Goal: Information Seeking & Learning: Learn about a topic

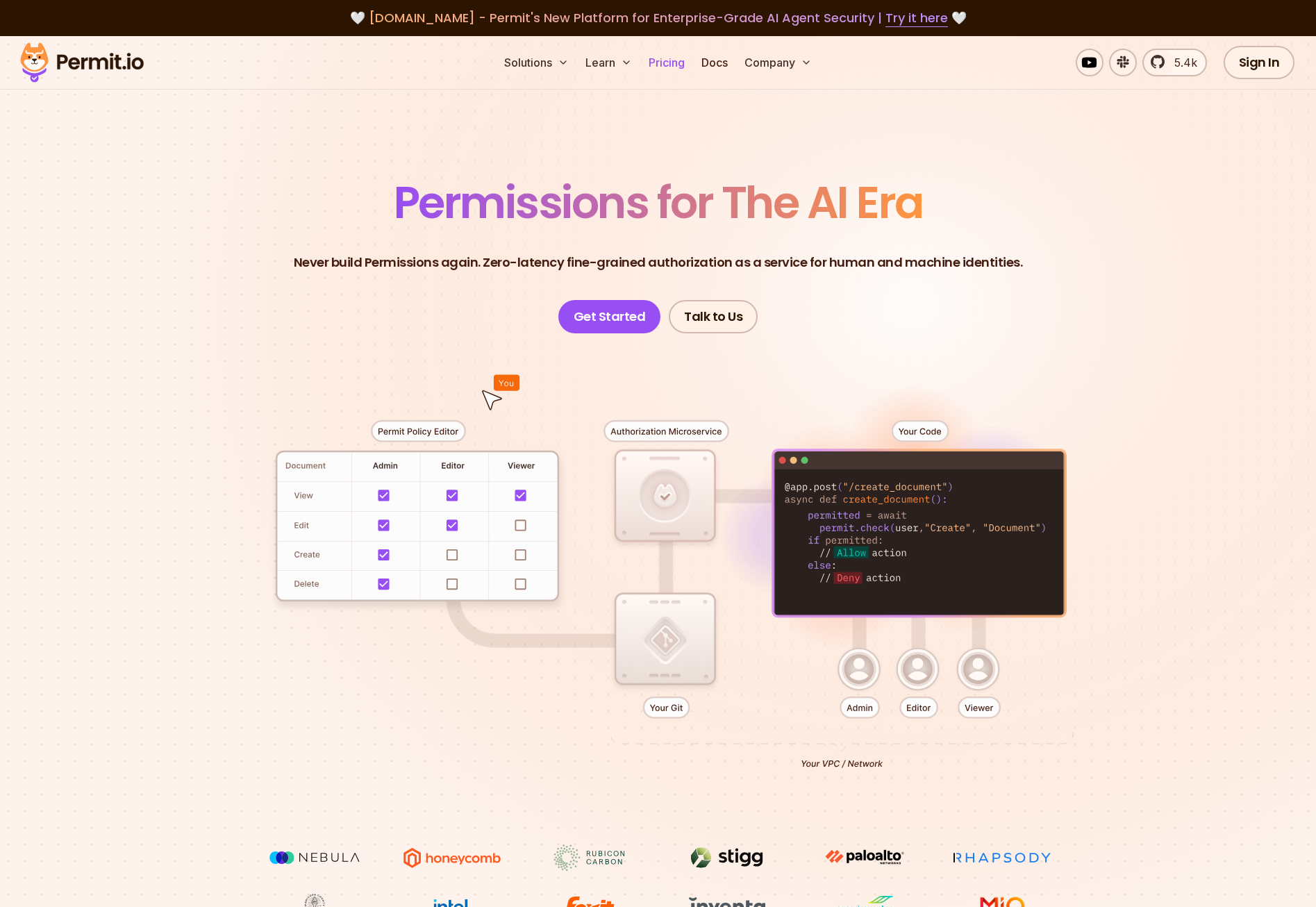
click at [669, 60] on link "Pricing" at bounding box center [667, 63] width 48 height 28
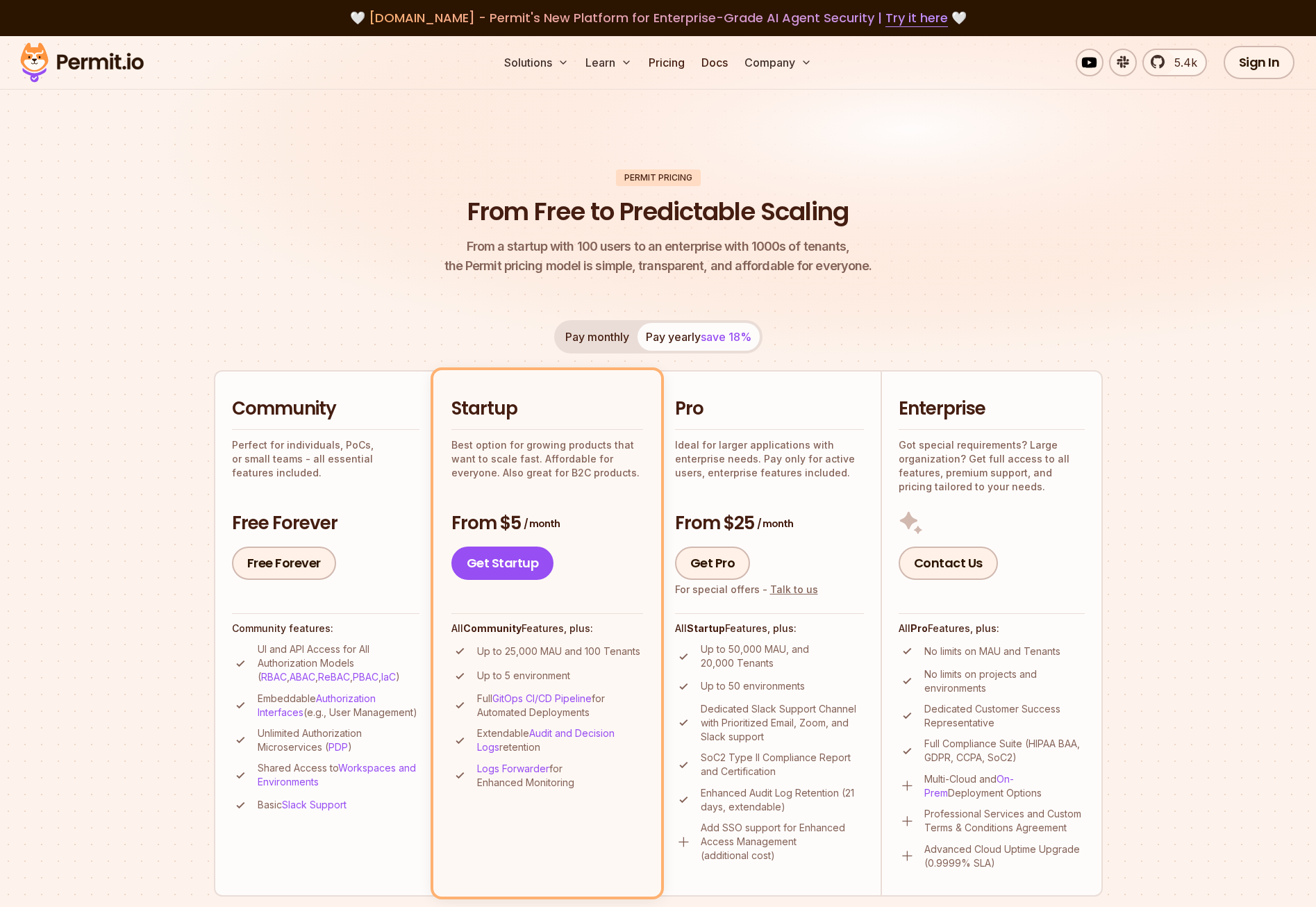
click at [96, 52] on img at bounding box center [82, 63] width 136 height 48
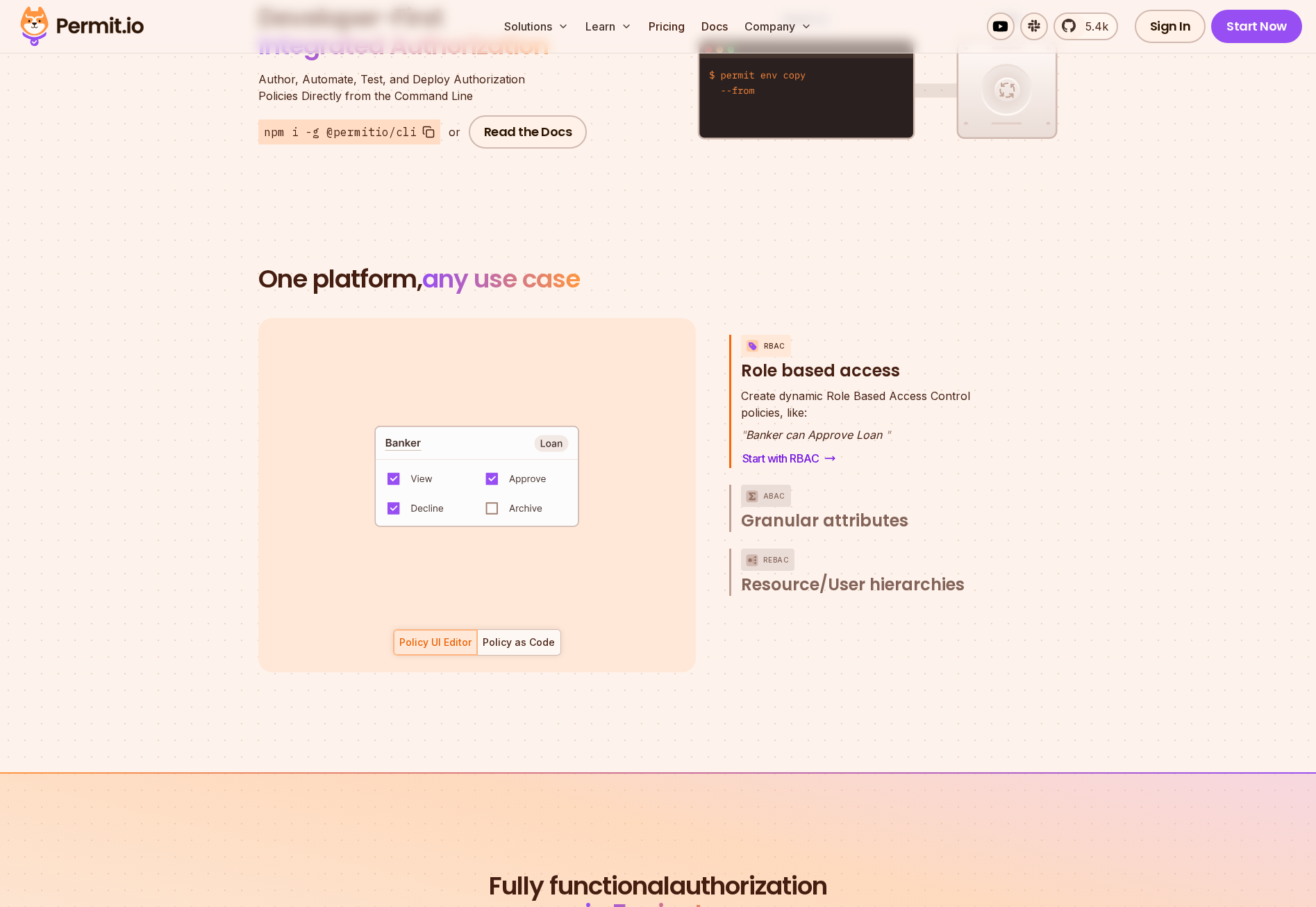
scroll to position [1806, 0]
click at [527, 635] on div "Policy as Code" at bounding box center [518, 642] width 72 height 14
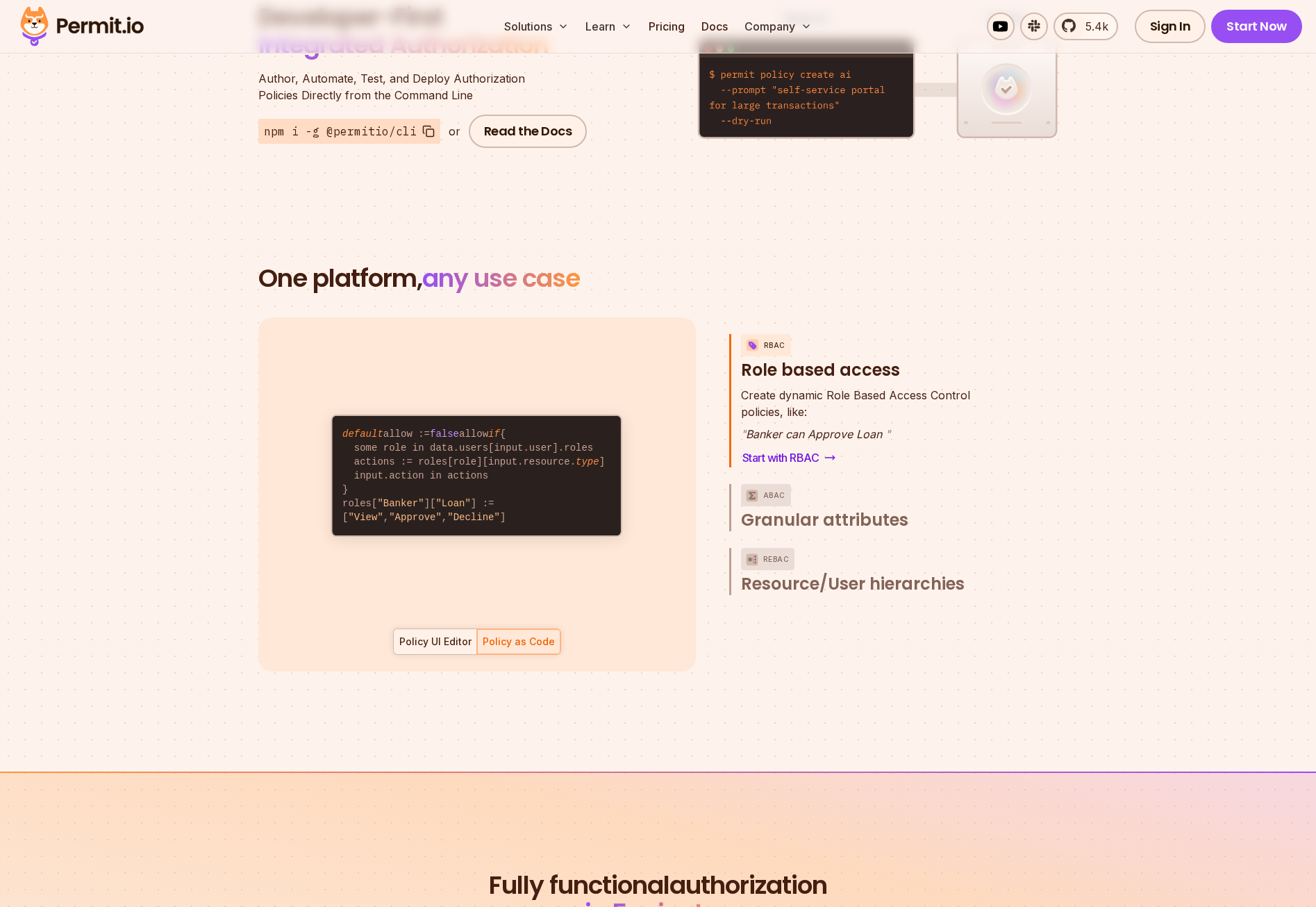
click at [443, 635] on div "Policy UI Editor" at bounding box center [435, 642] width 72 height 14
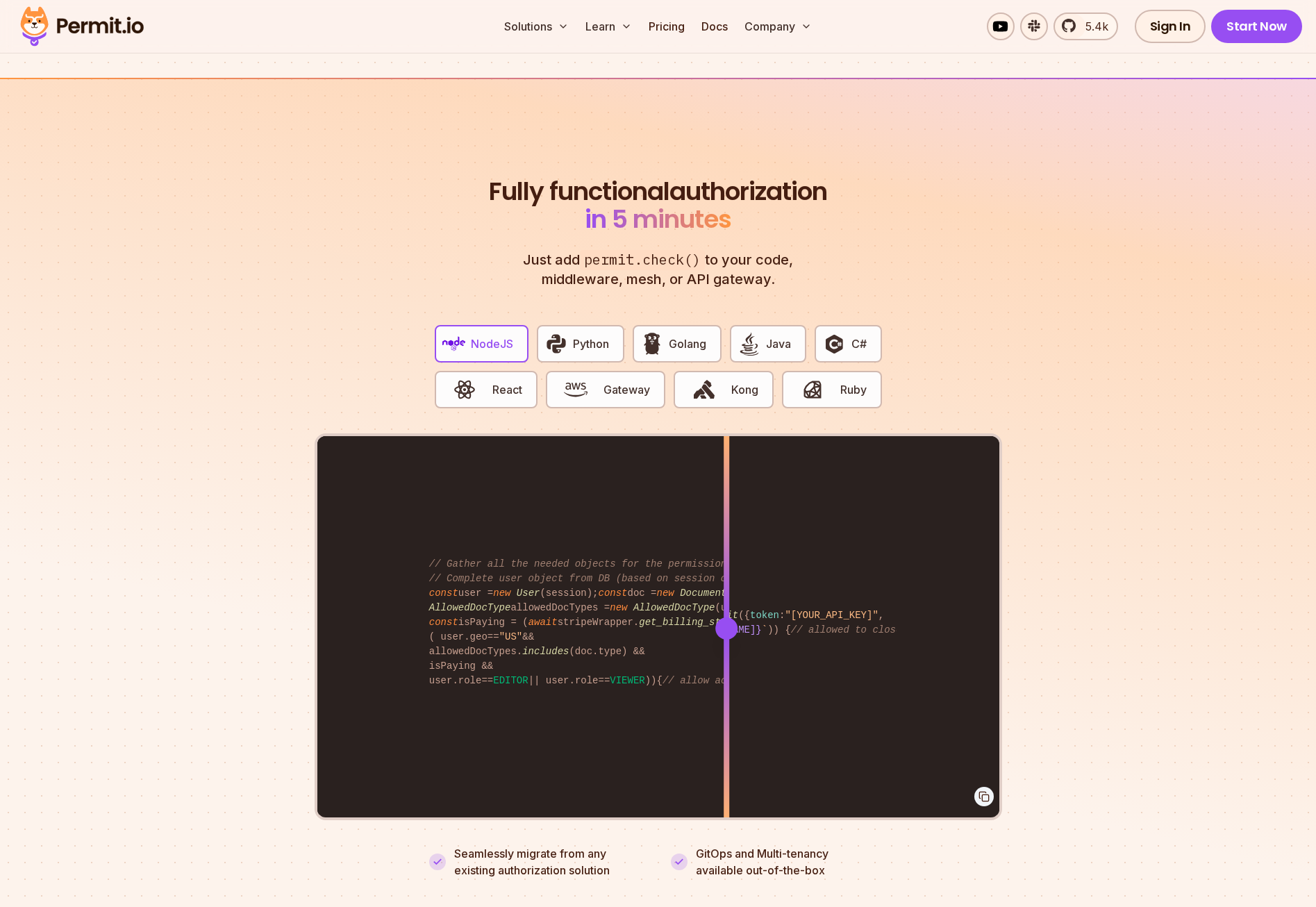
scroll to position [2500, 0]
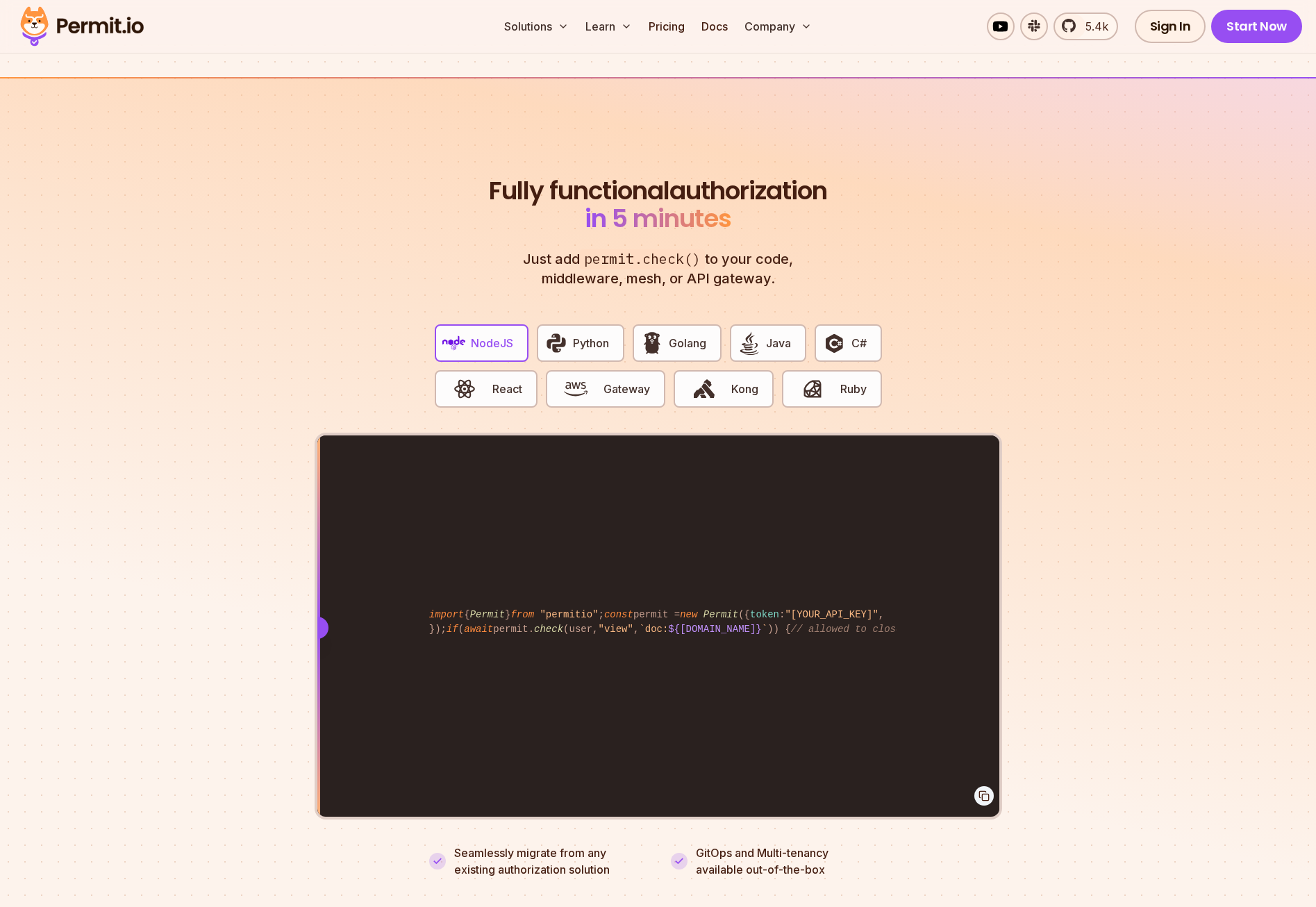
drag, startPoint x: 732, startPoint y: 608, endPoint x: 299, endPoint y: 630, distance: 433.6
click at [299, 630] on section "Fully functional authorization in 5 minutes Just add permit.check() to your cod…" at bounding box center [658, 511] width 1316 height 868
click at [849, 326] on button "C#" at bounding box center [847, 343] width 66 height 37
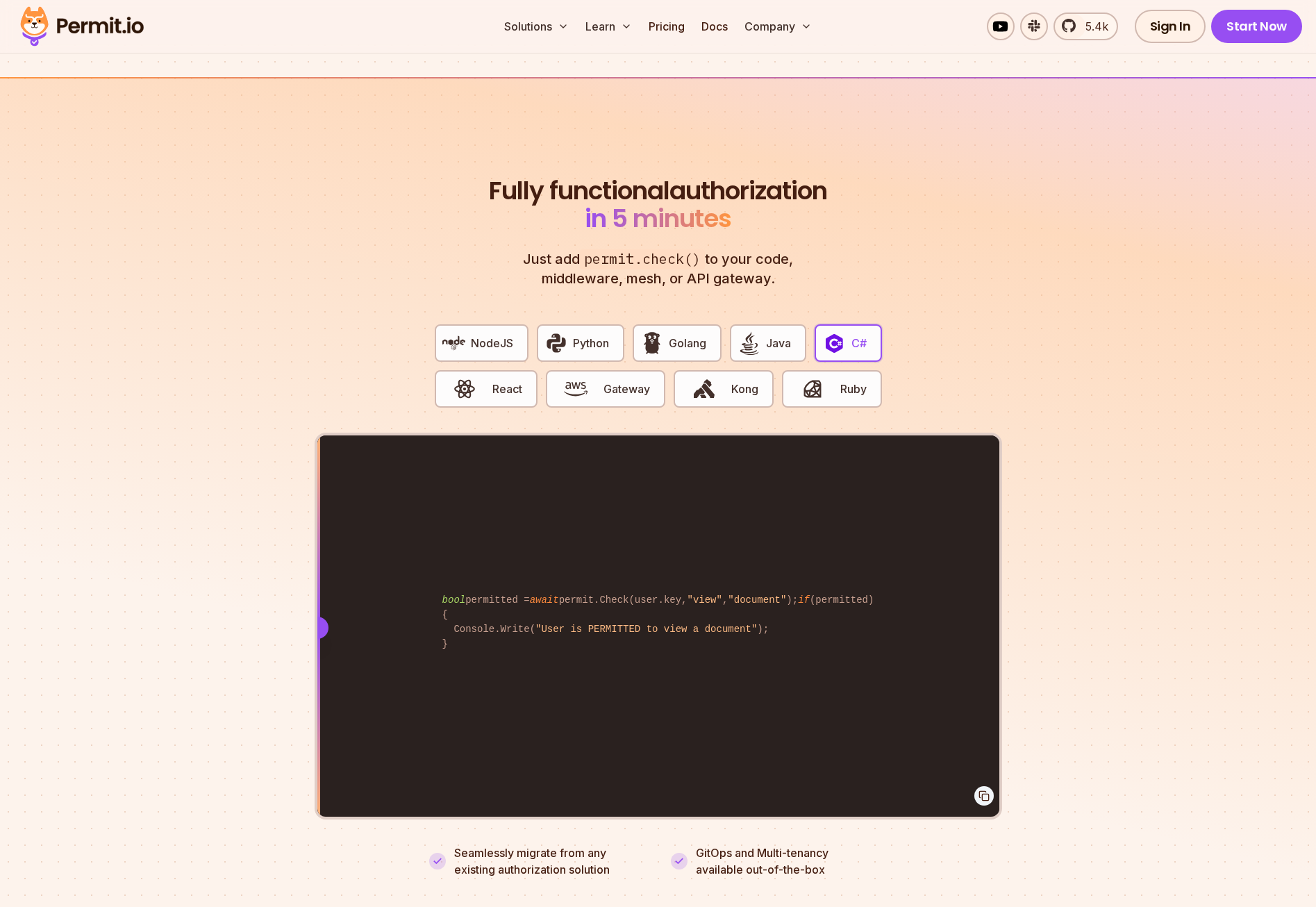
drag, startPoint x: 725, startPoint y: 611, endPoint x: 271, endPoint y: 632, distance: 454.5
click at [288, 665] on section "Fully functional authorization in 5 minutes Just add permit.check() to your cod…" at bounding box center [658, 511] width 1316 height 868
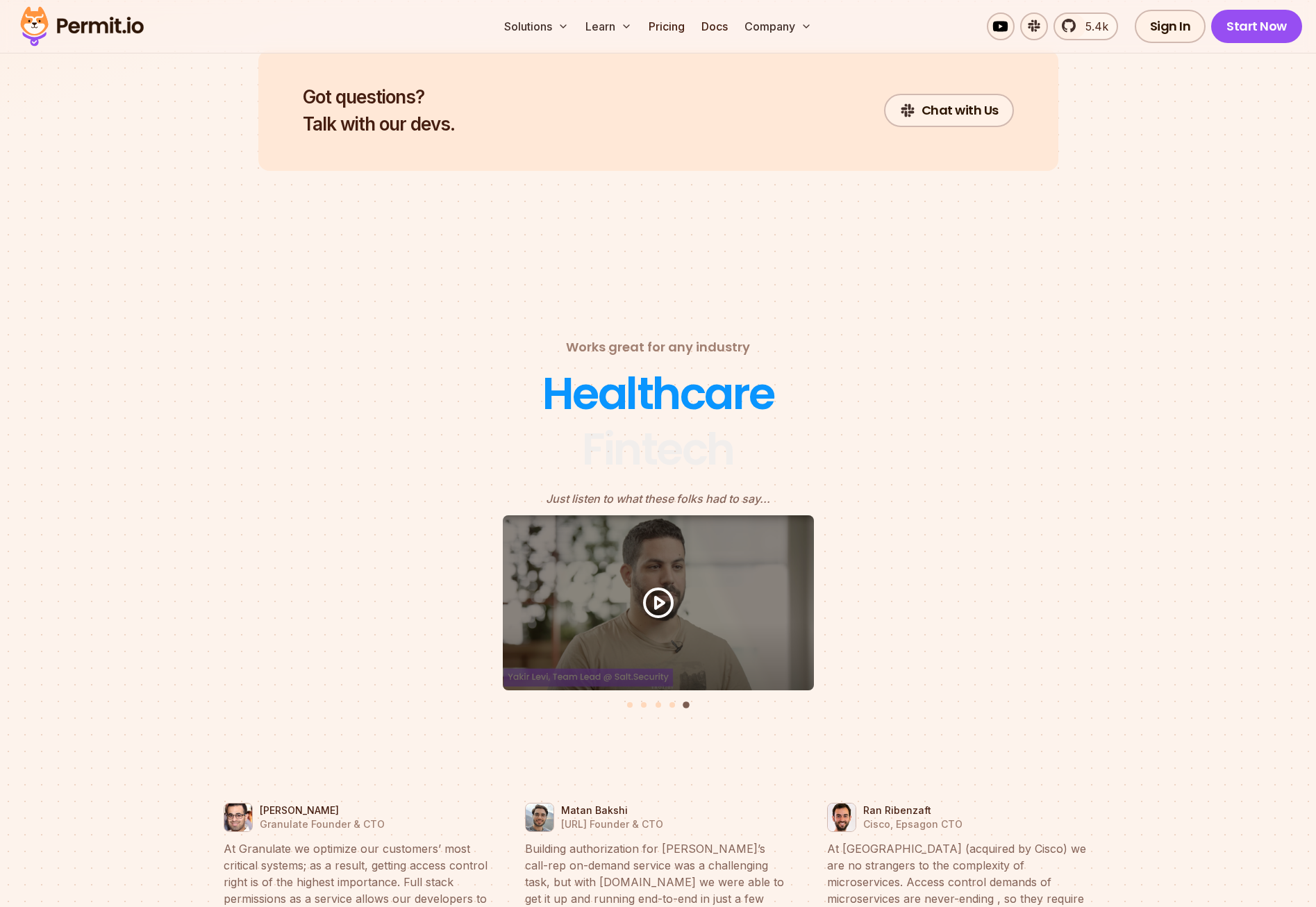
scroll to position [5795, 0]
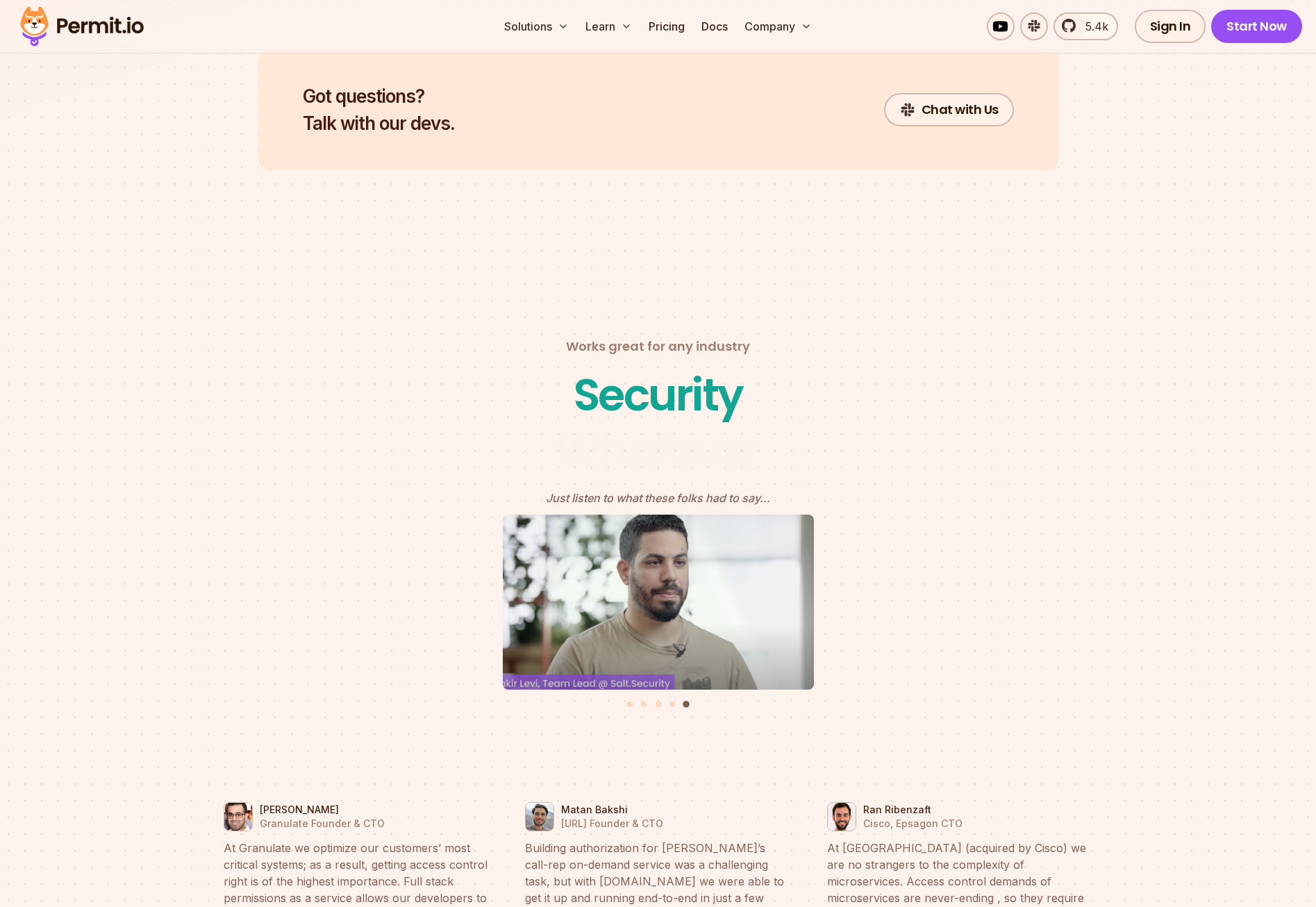
click at [659, 595] on polygon "5 of 5" at bounding box center [659, 602] width 10 height 14
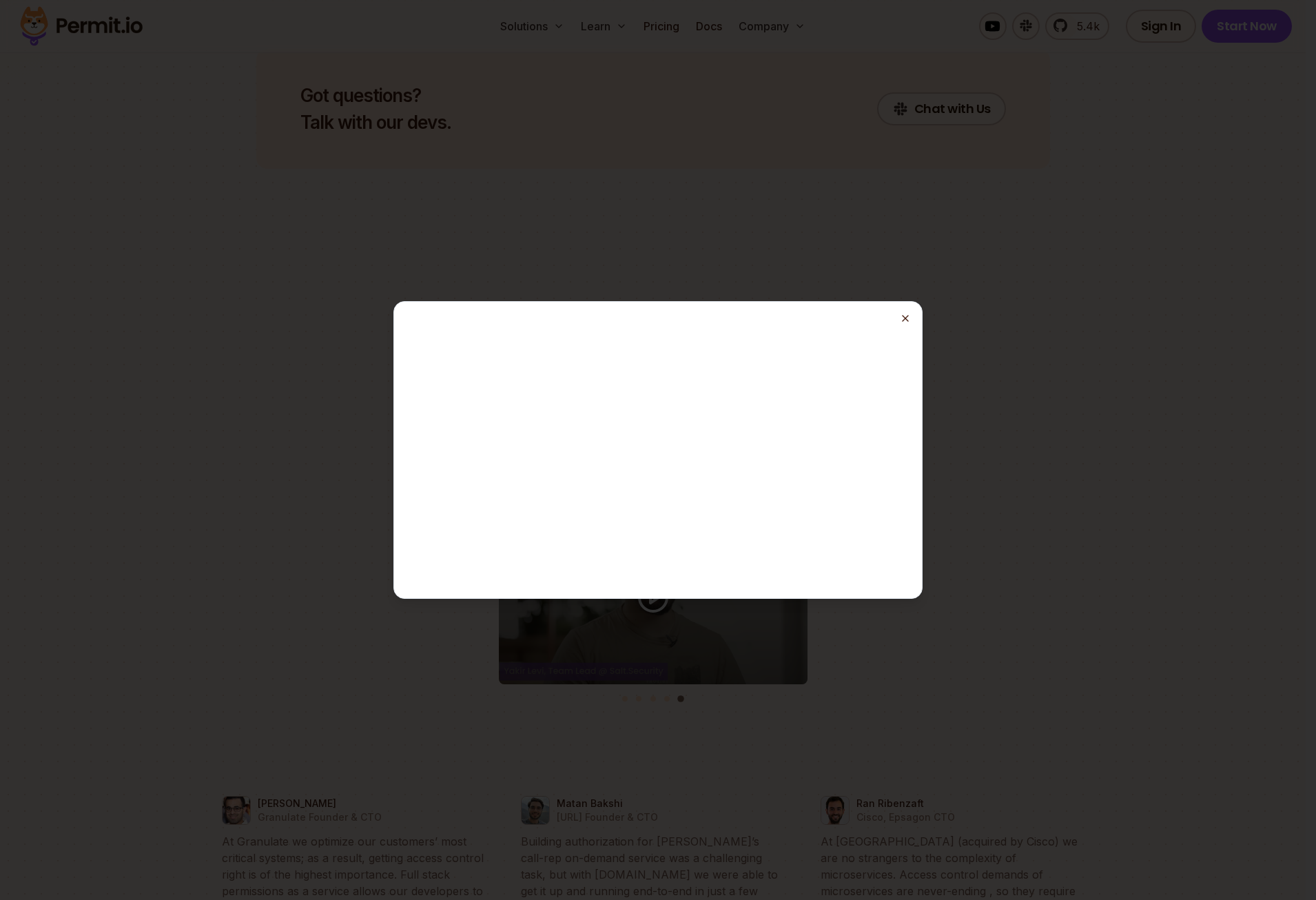
click at [910, 316] on icon "button" at bounding box center [905, 319] width 11 height 11
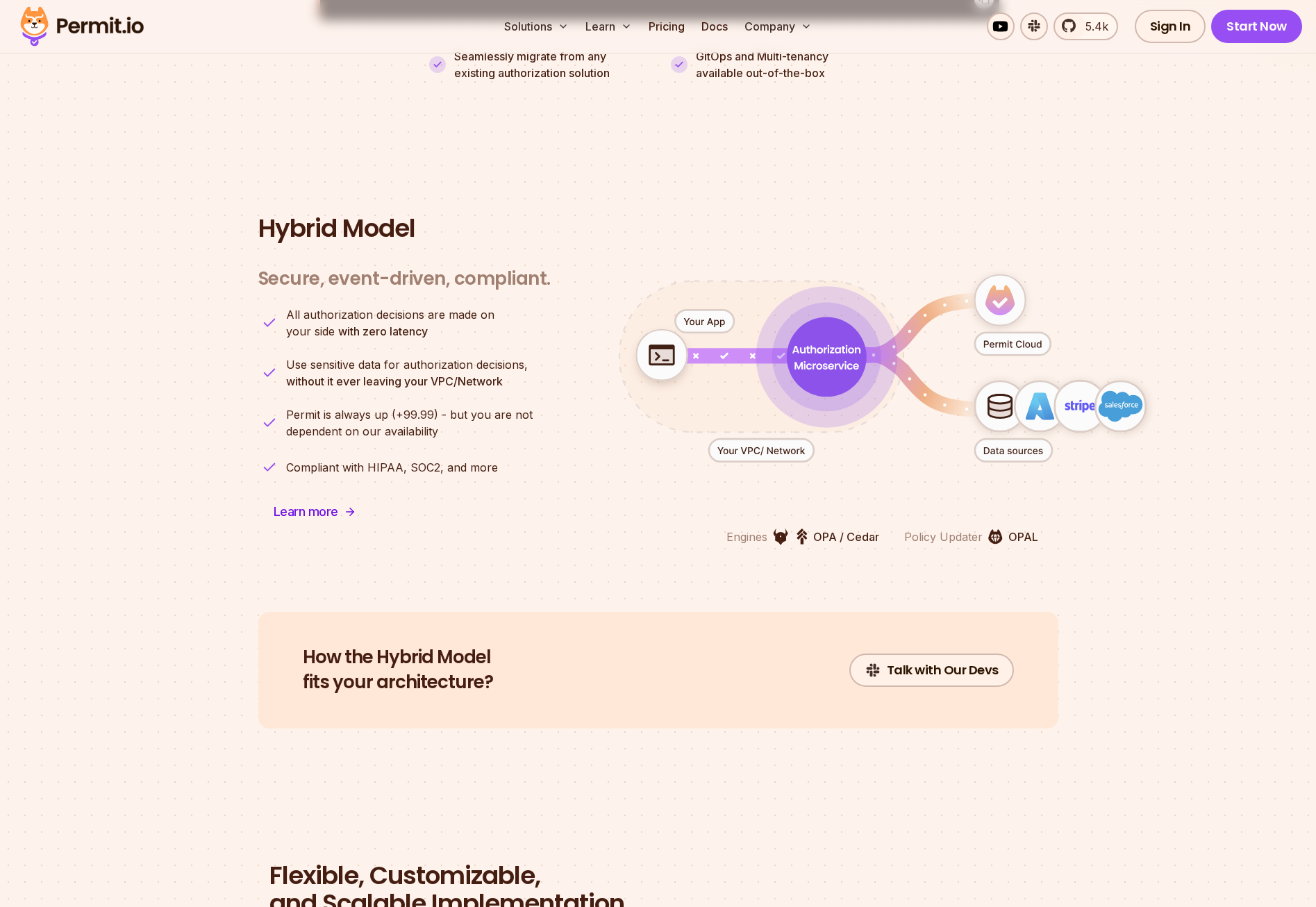
scroll to position [3295, 0]
click at [302, 503] on span "Learn more" at bounding box center [305, 512] width 64 height 20
